Goal: Transaction & Acquisition: Purchase product/service

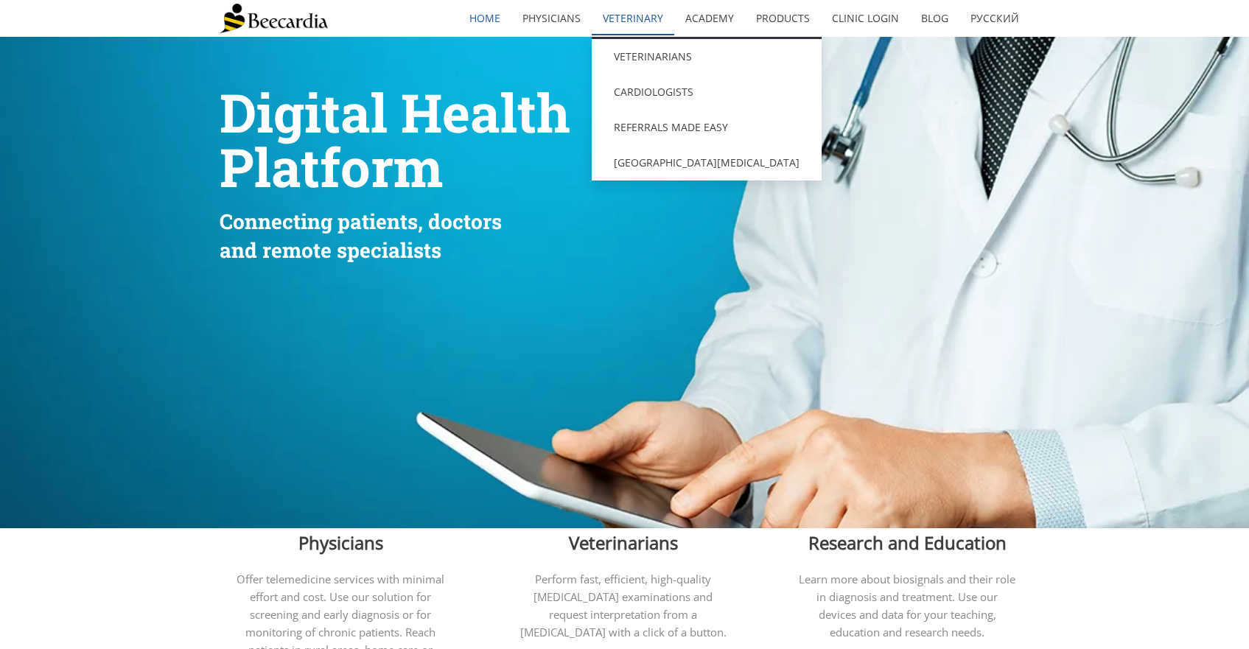
click at [646, 15] on link "Veterinary" at bounding box center [633, 18] width 83 height 34
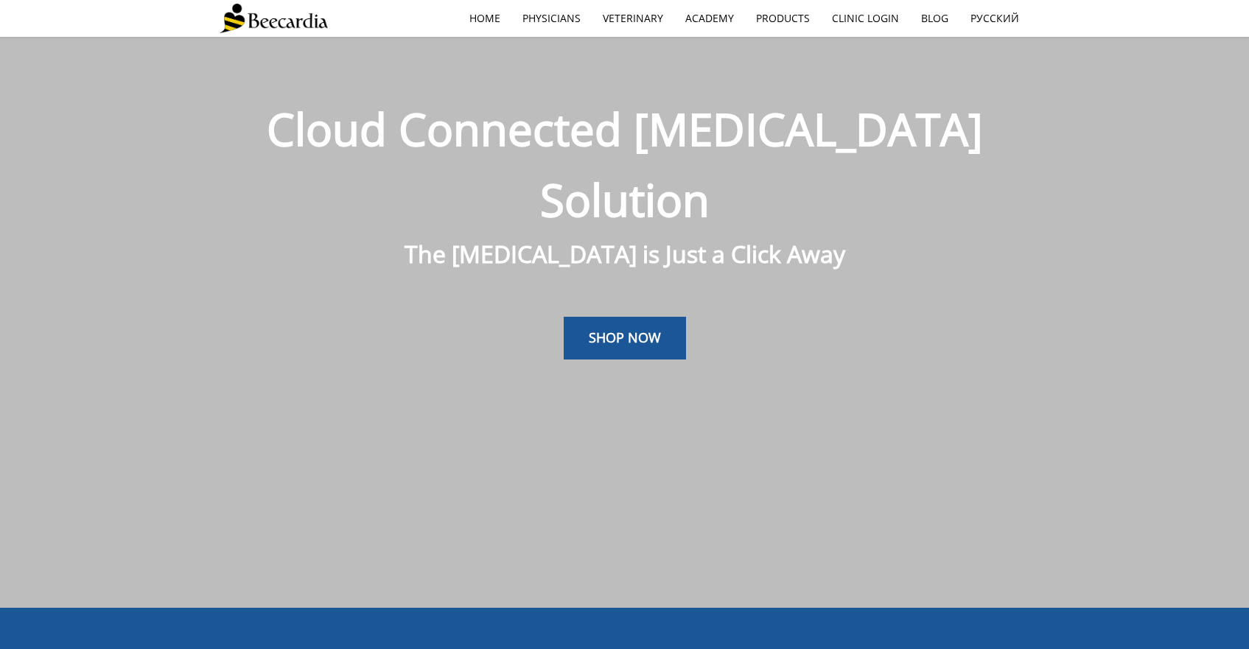
scroll to position [37, 0]
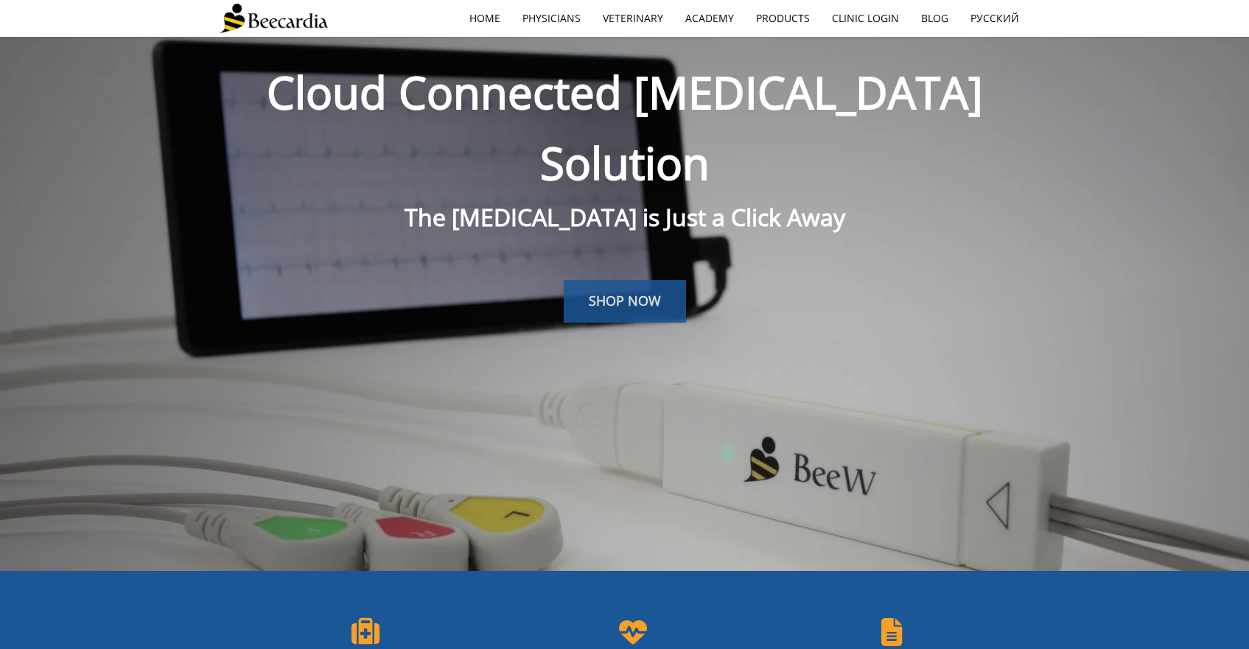
click at [660, 280] on link "SHOP NOW" at bounding box center [625, 301] width 122 height 43
